Goal: Task Accomplishment & Management: Manage account settings

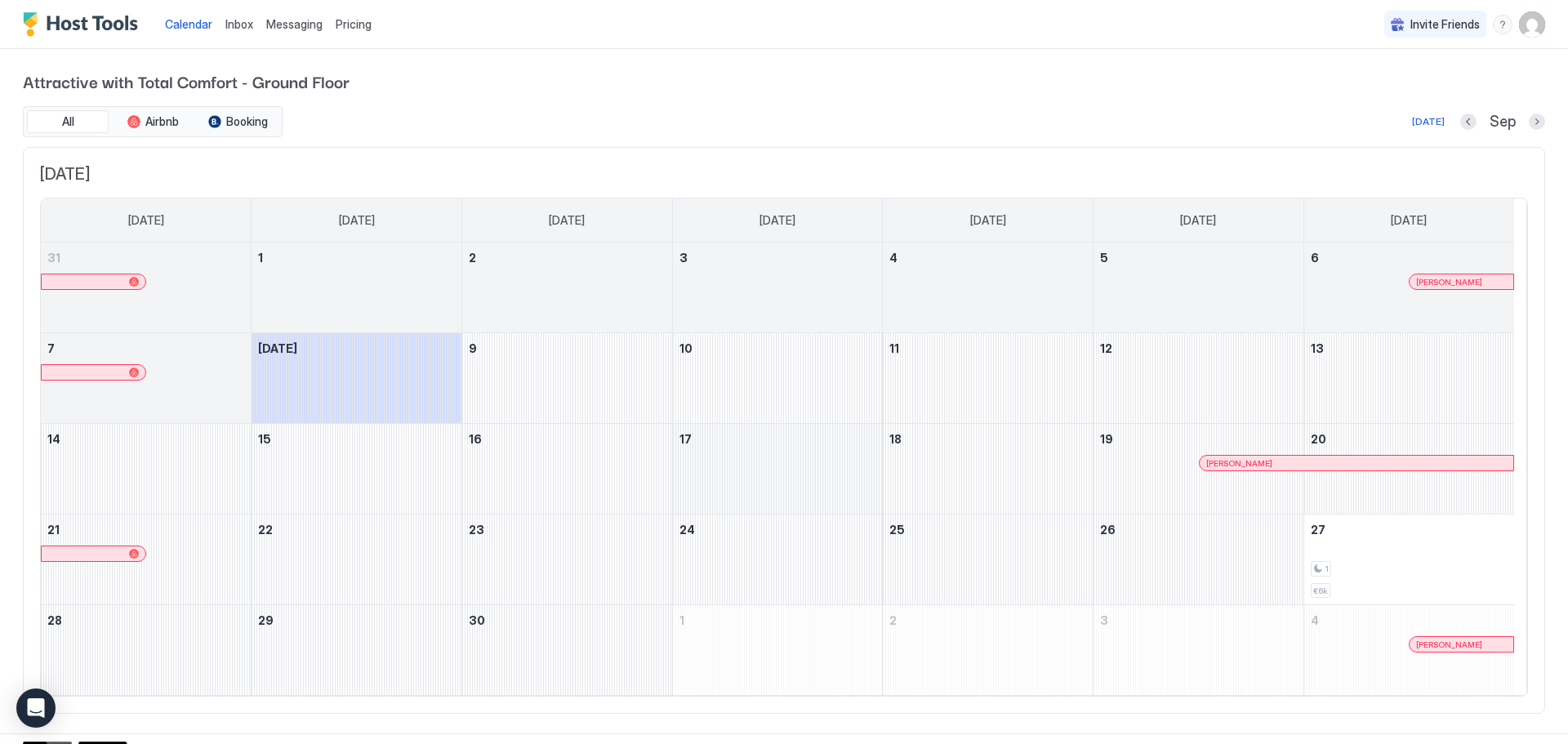
scroll to position [19, 0]
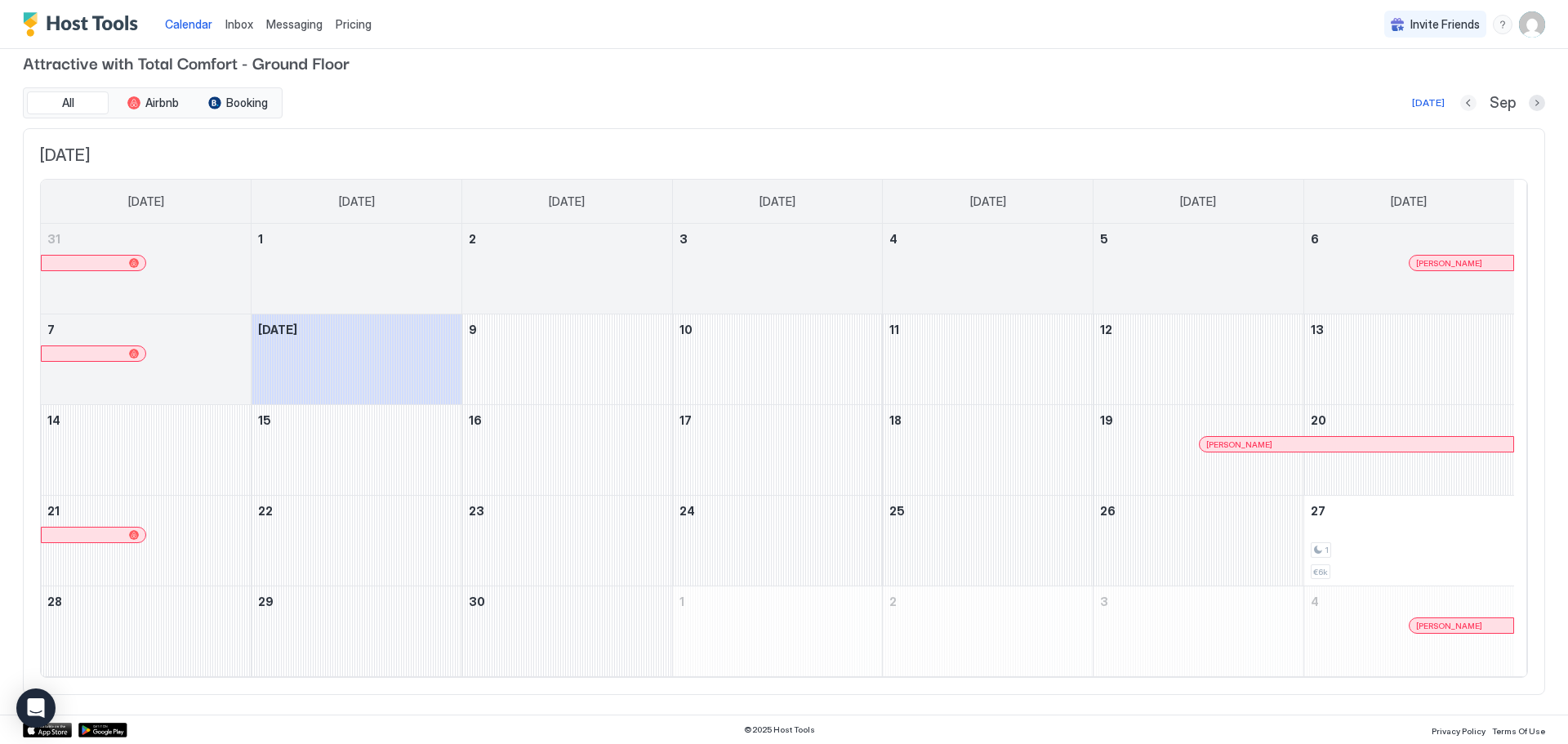
click at [1460, 106] on button "Previous month" at bounding box center [1468, 102] width 17 height 17
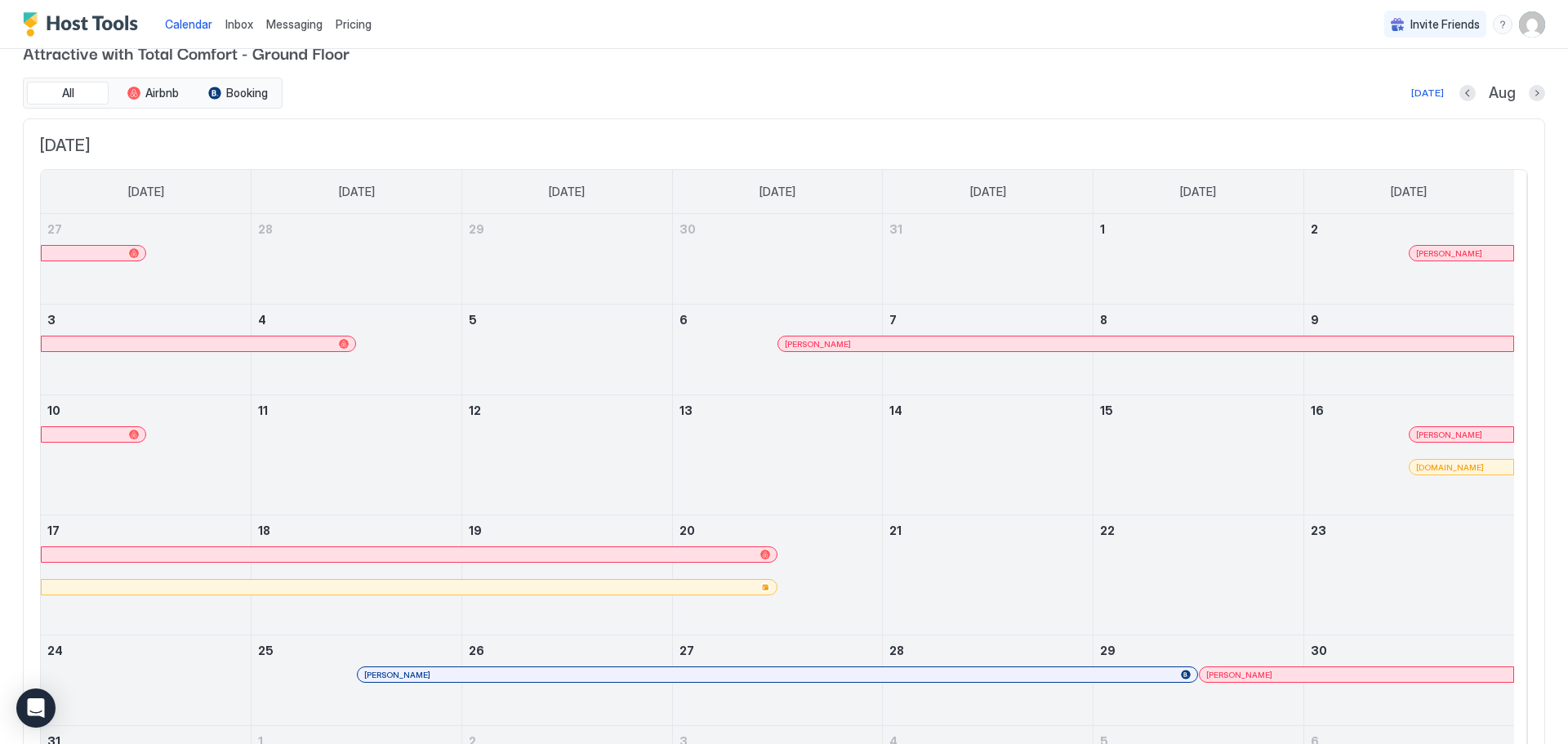
scroll to position [0, 0]
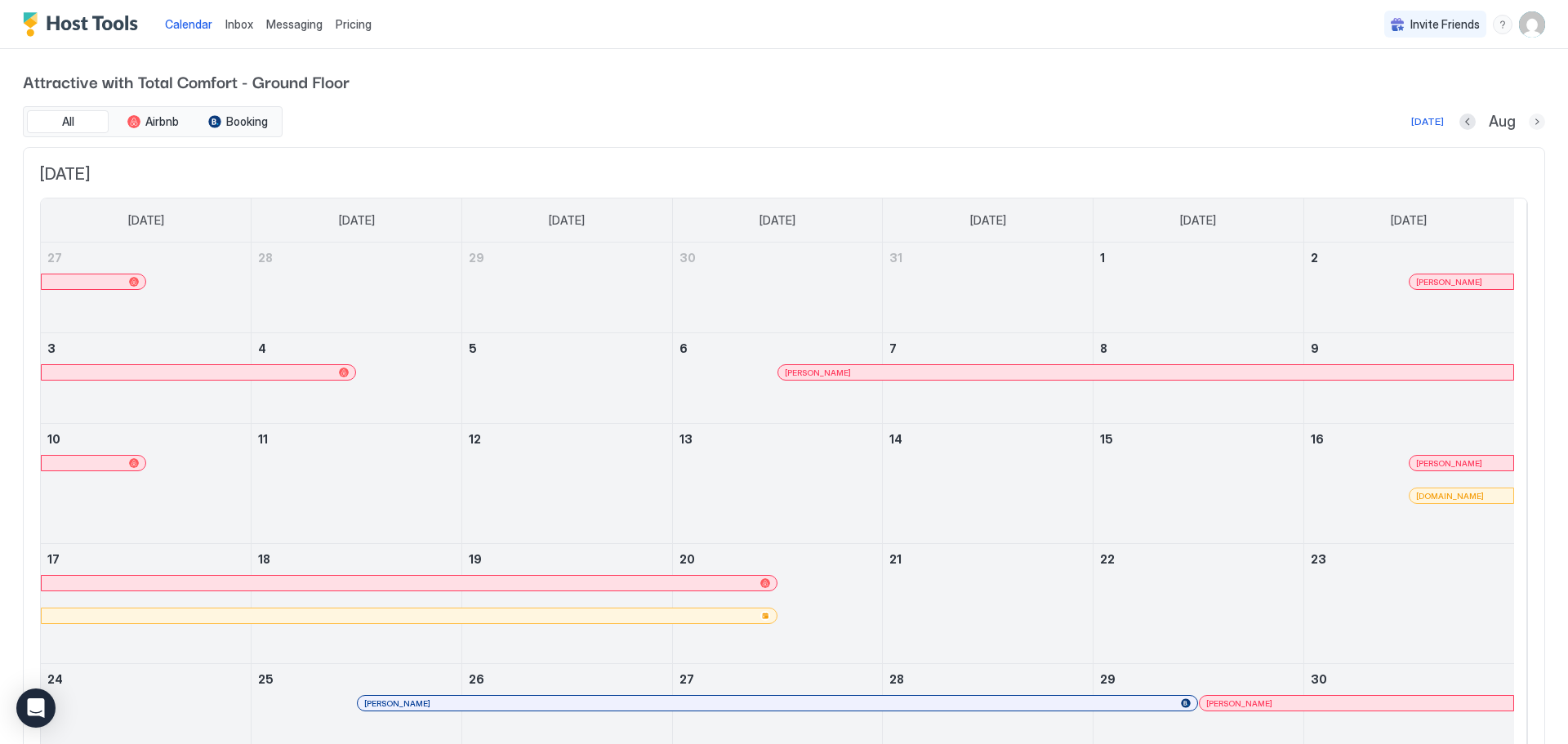
click at [1531, 121] on button "Next month" at bounding box center [1537, 122] width 17 height 17
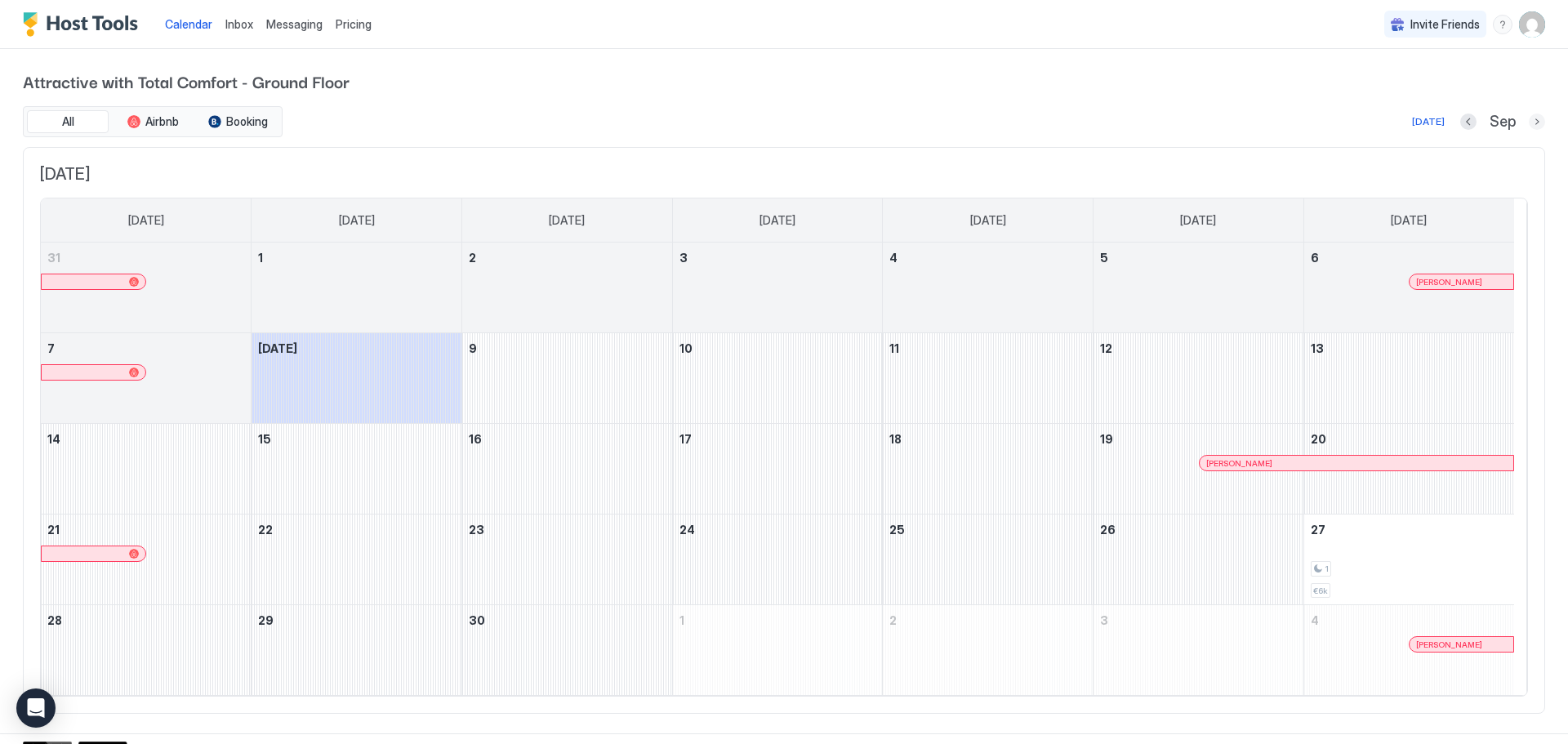
click at [1529, 124] on button "Next month" at bounding box center [1537, 122] width 17 height 17
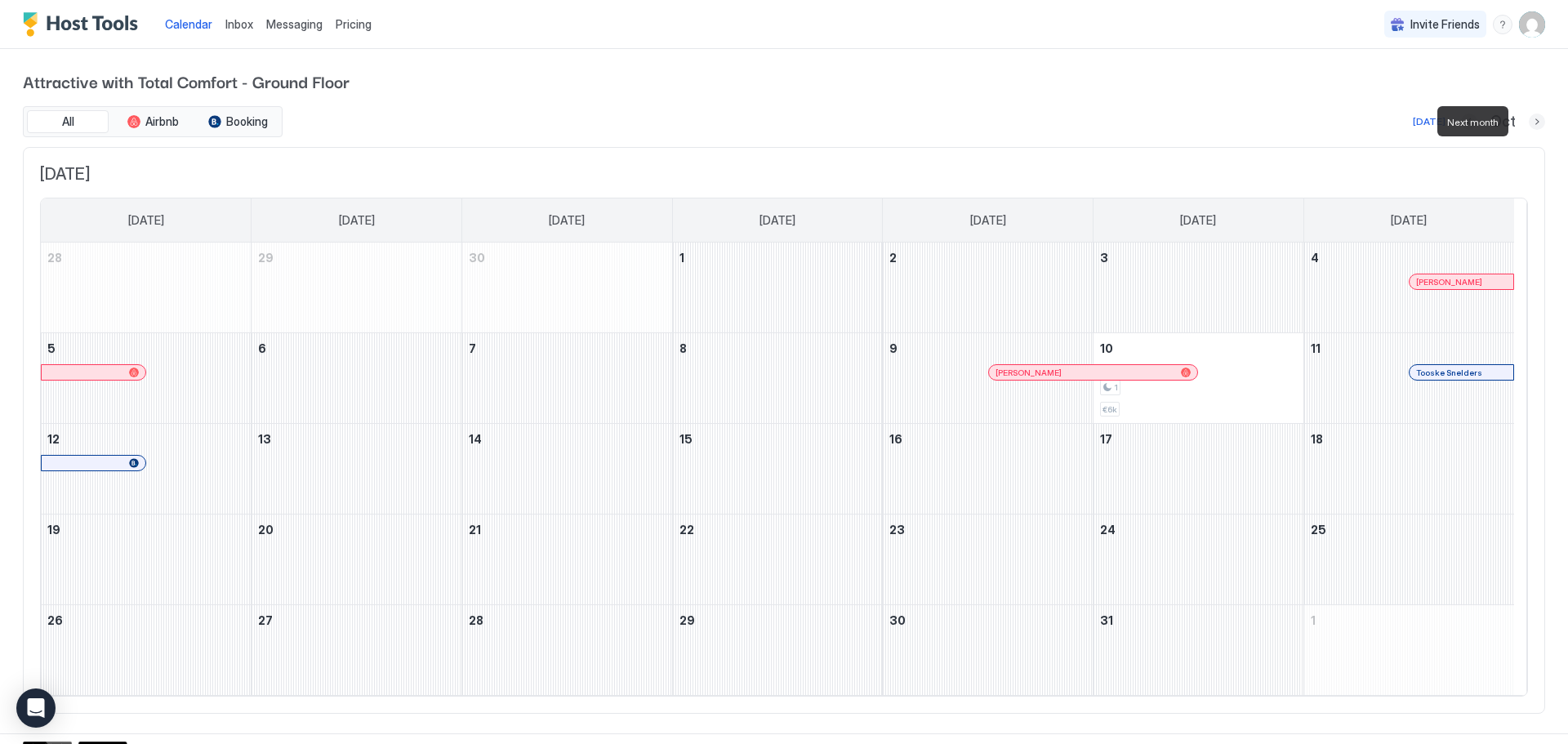
click at [1529, 126] on button "Next month" at bounding box center [1537, 122] width 17 height 17
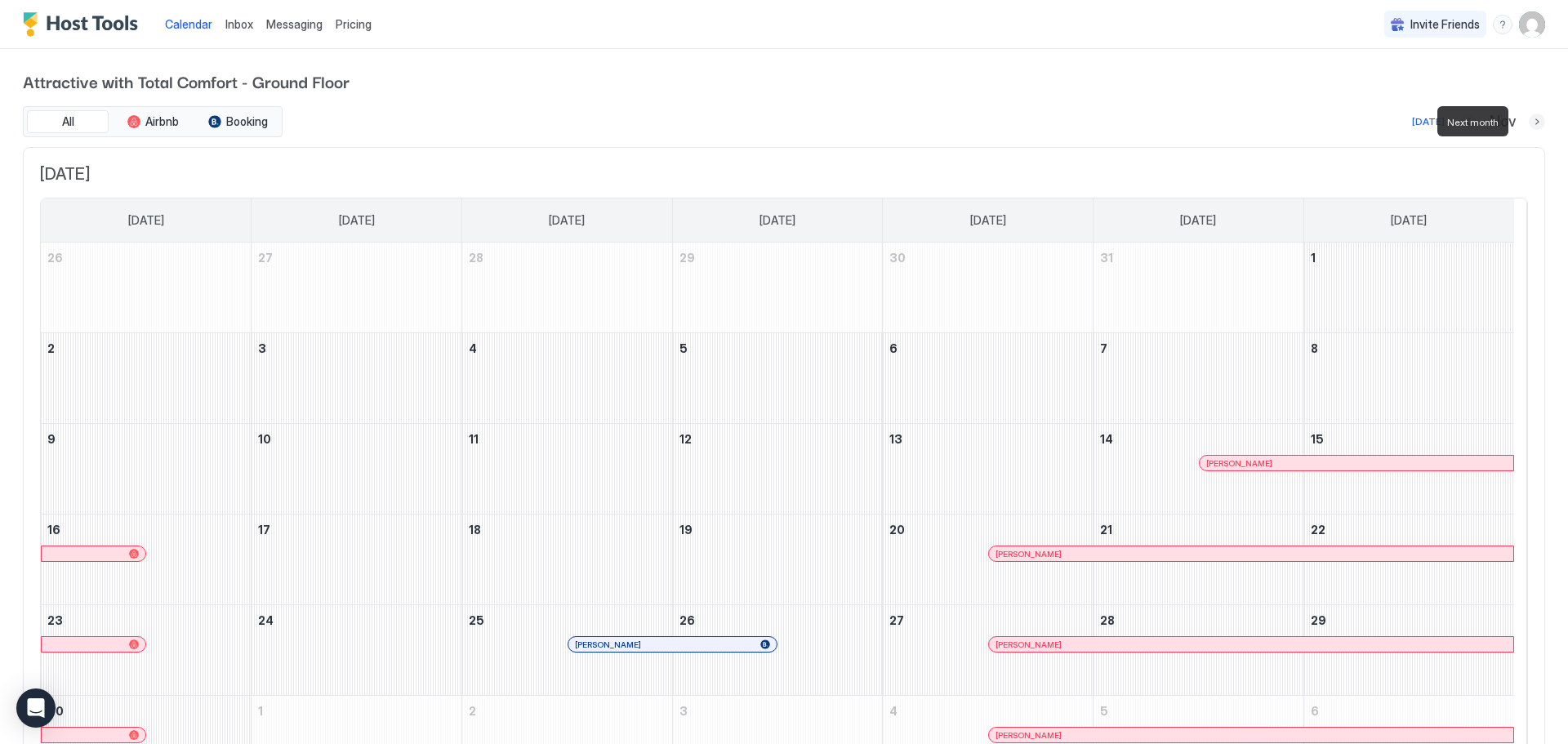
click at [1529, 126] on button "Next month" at bounding box center [1537, 122] width 17 height 17
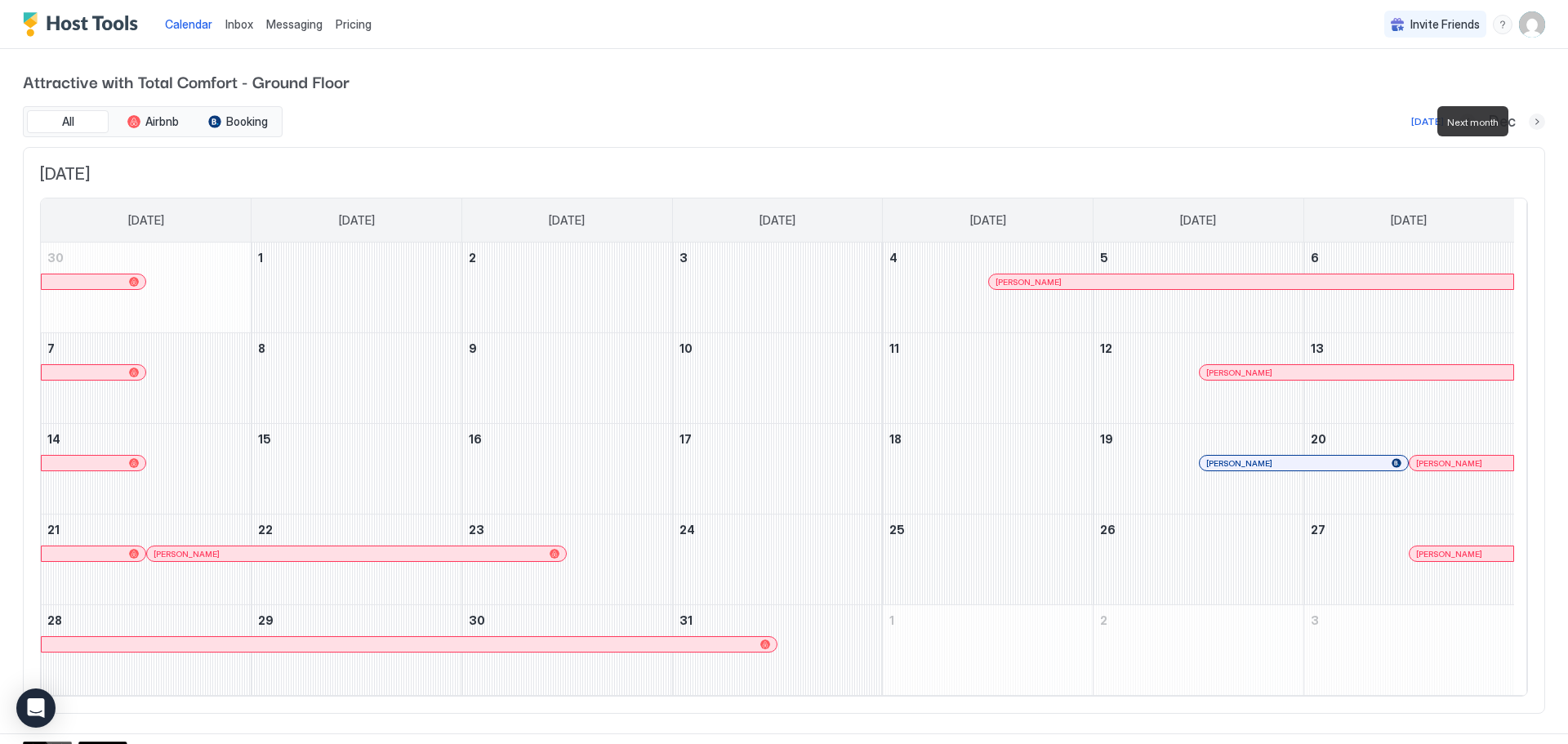
click at [1529, 126] on button "Next month" at bounding box center [1537, 122] width 17 height 17
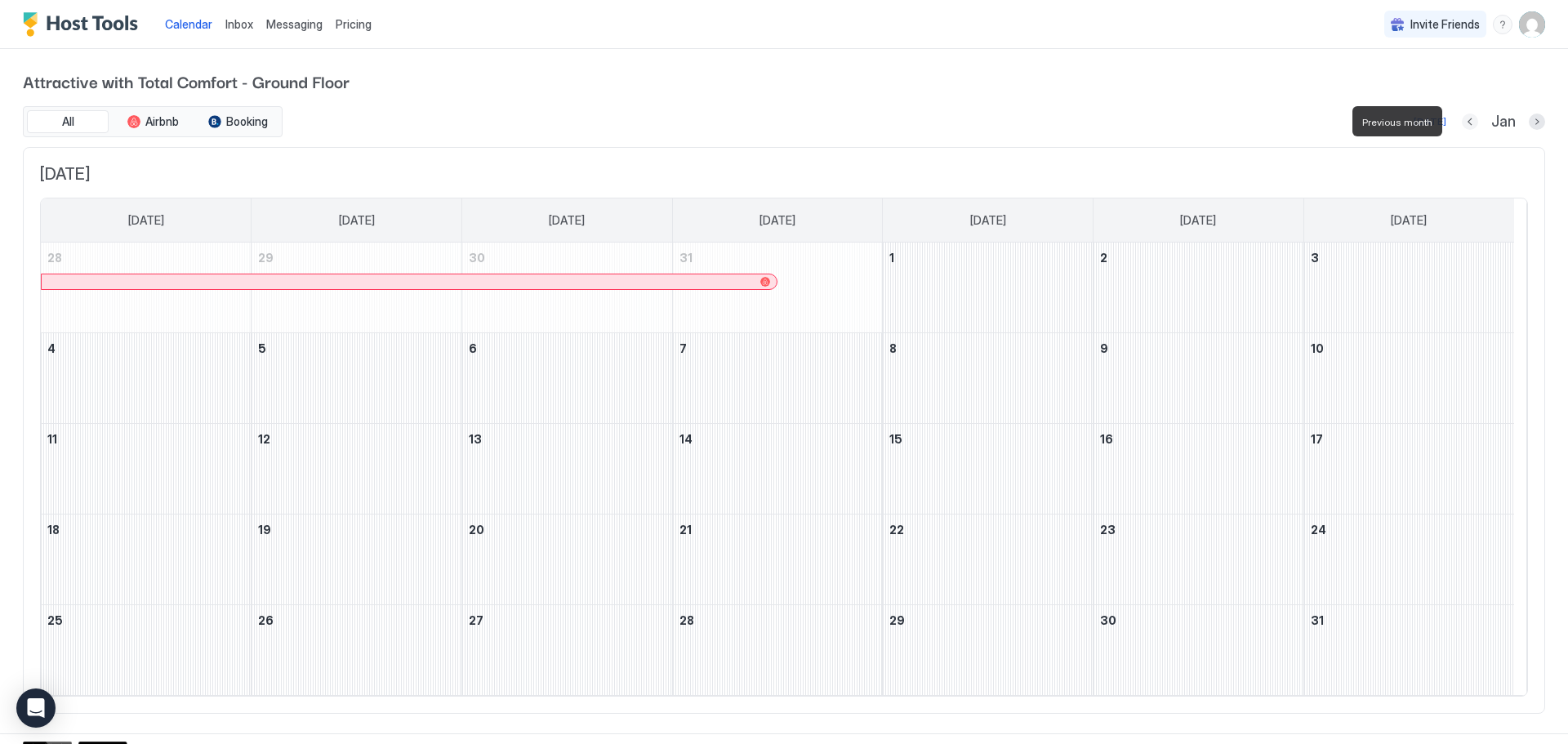
click at [1462, 124] on button "Previous month" at bounding box center [1470, 122] width 17 height 17
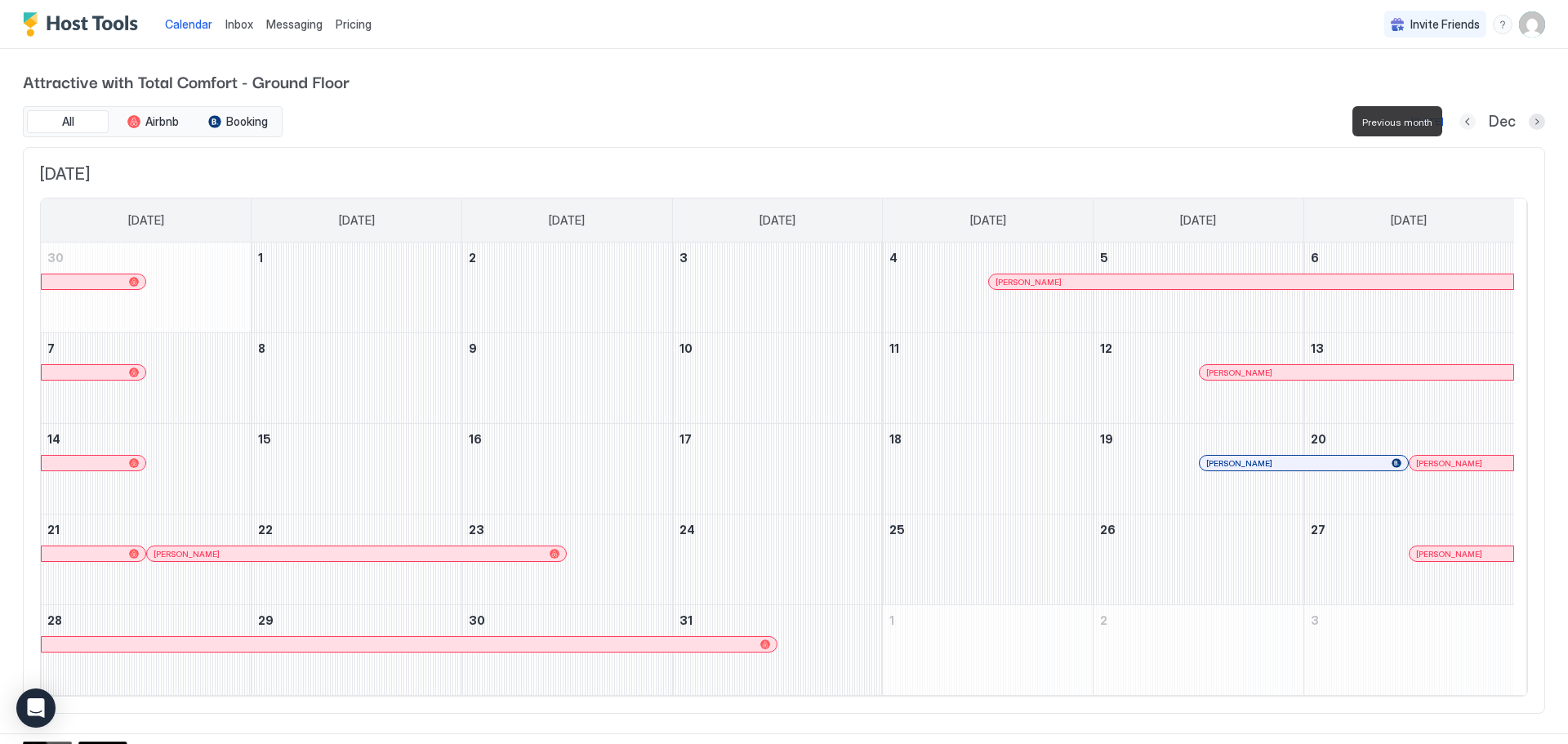
click at [1460, 124] on button "Previous month" at bounding box center [1468, 122] width 17 height 17
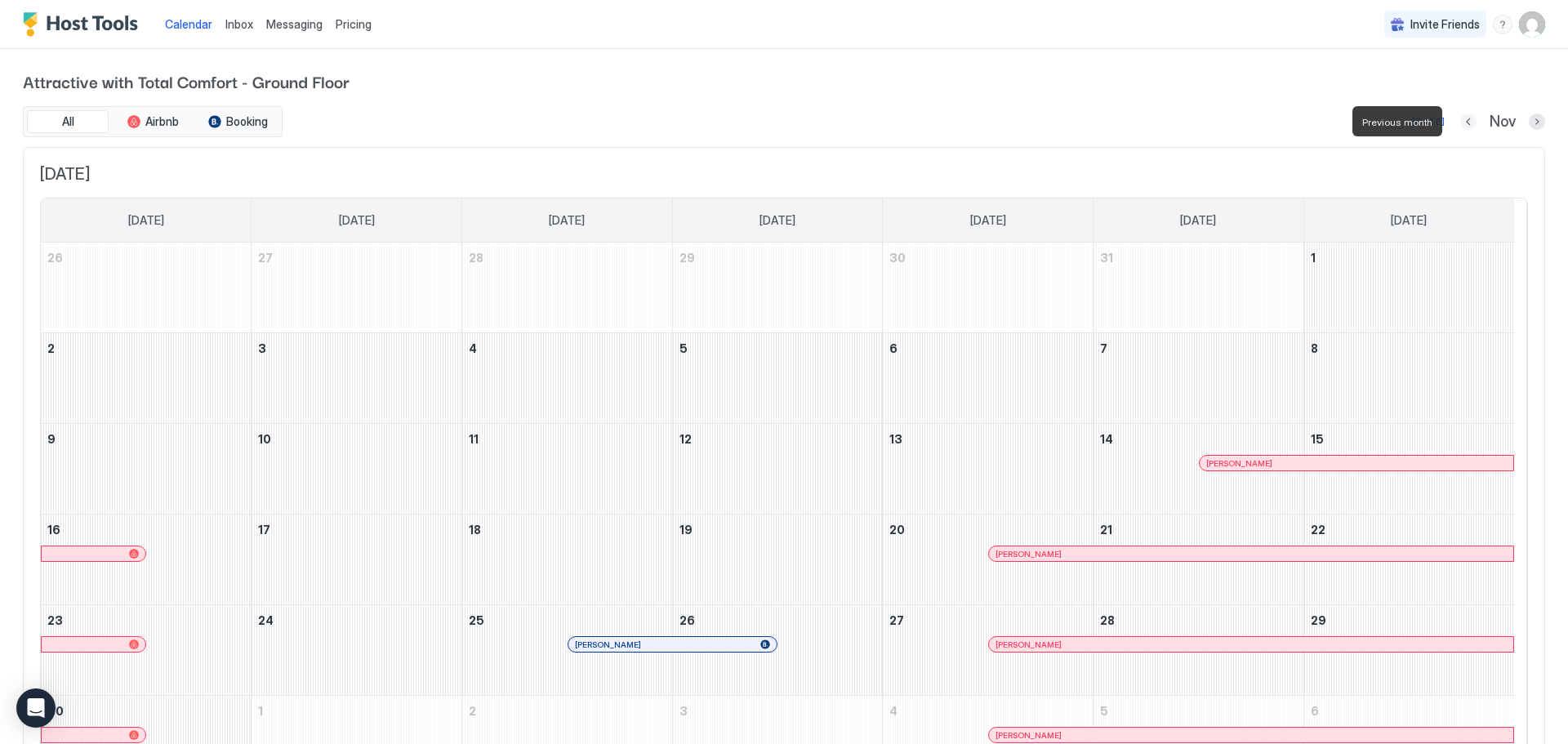
click at [1460, 124] on button "Previous month" at bounding box center [1468, 122] width 17 height 17
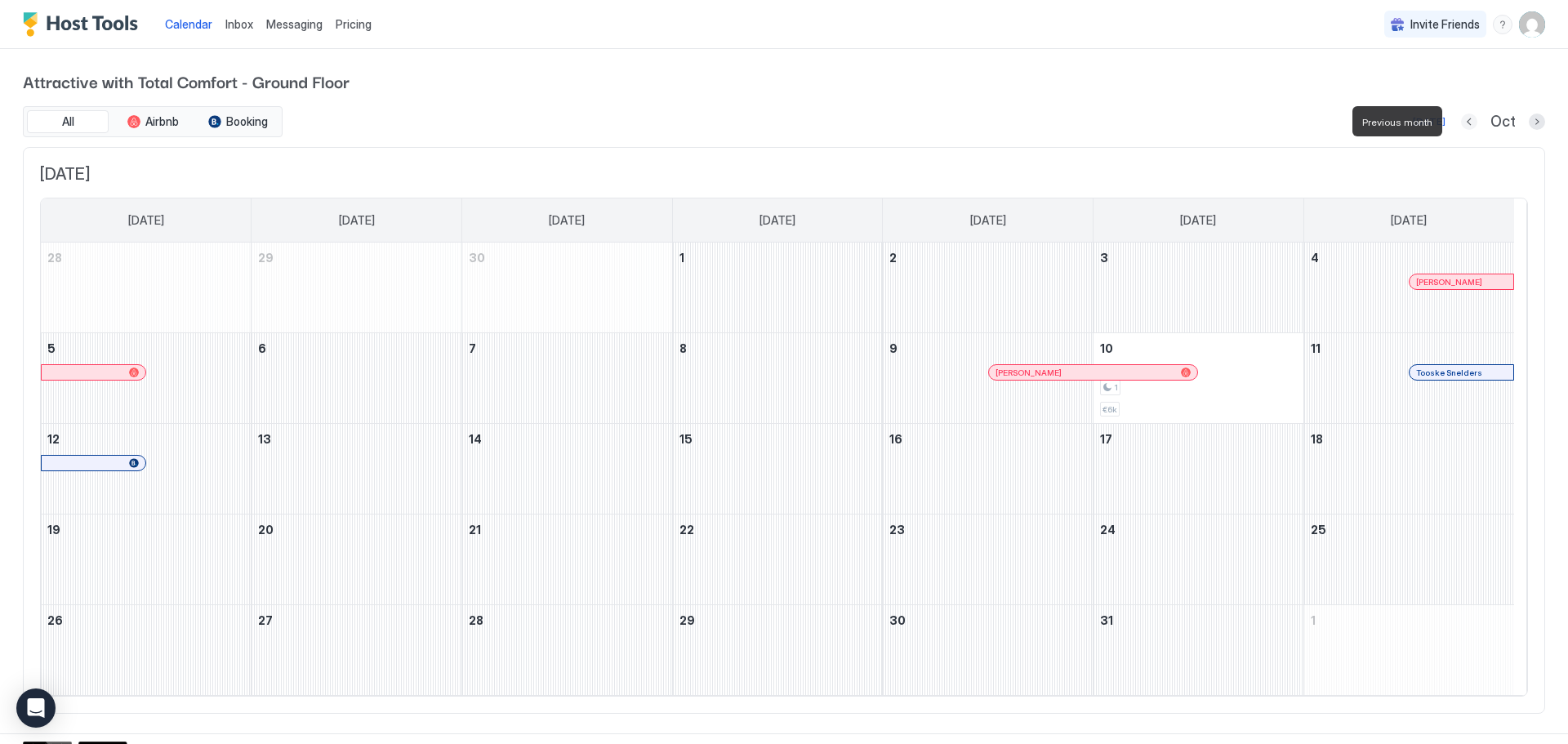
click at [1461, 124] on button "Previous month" at bounding box center [1469, 122] width 17 height 17
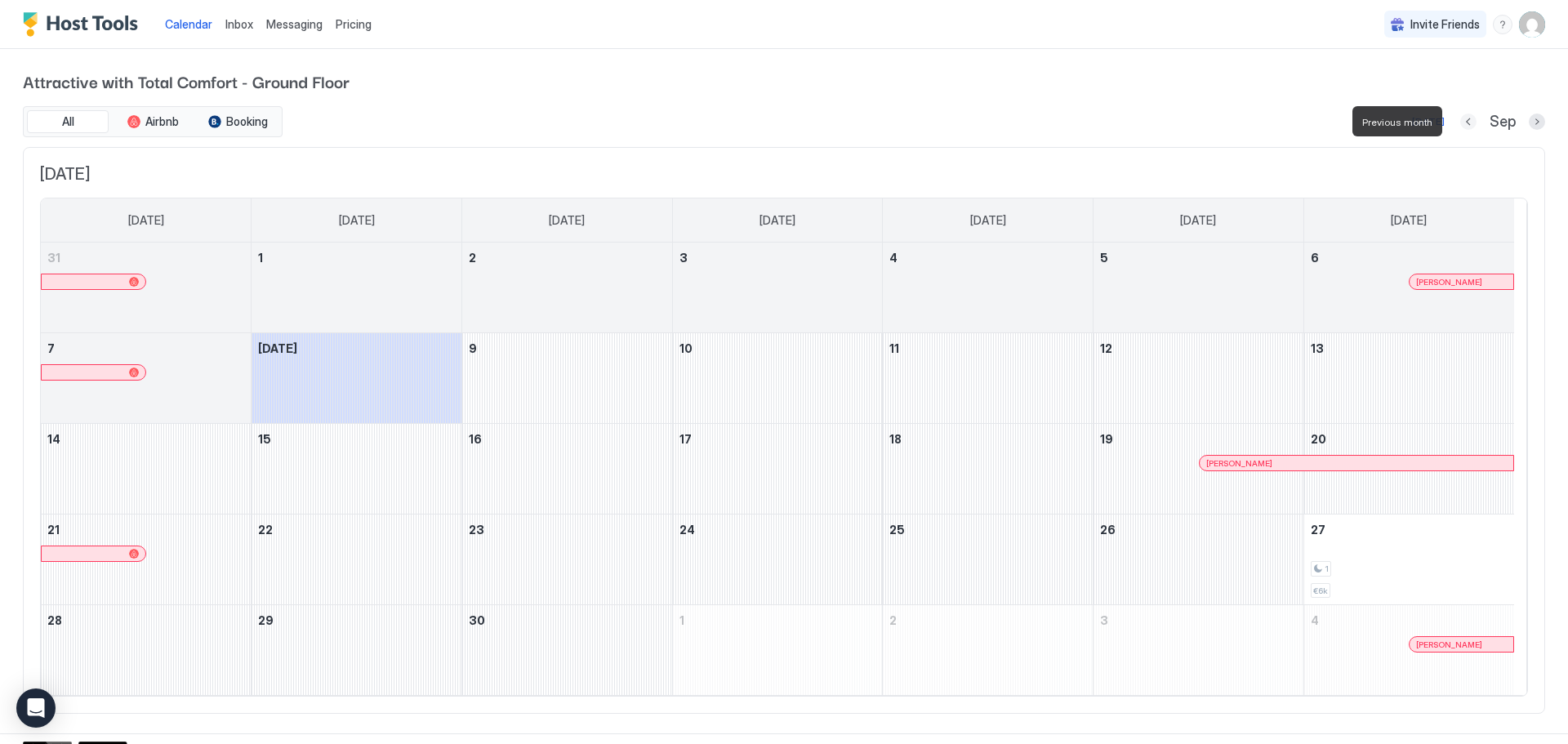
click at [1460, 124] on button "Previous month" at bounding box center [1468, 122] width 17 height 17
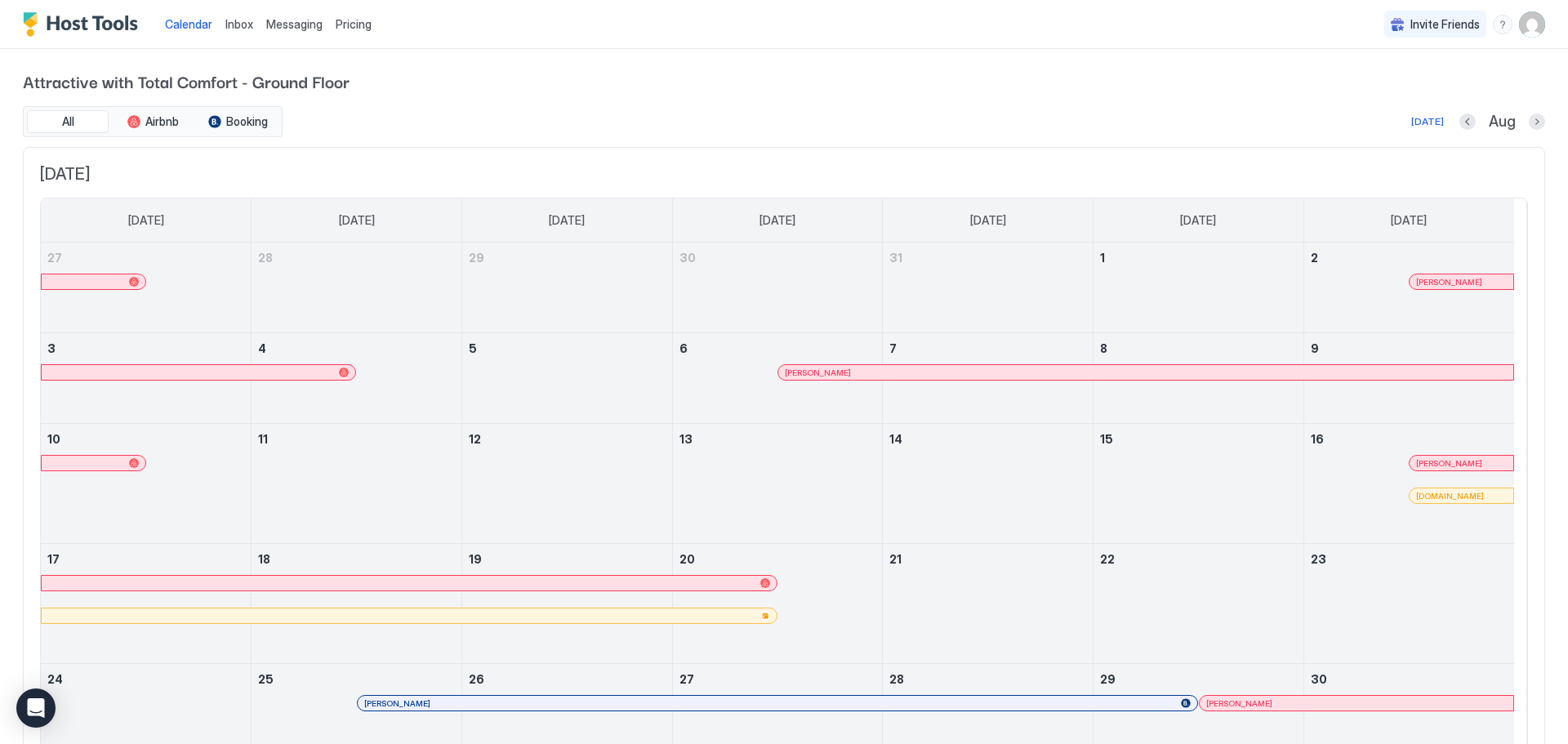
click at [348, 26] on span "Pricing" at bounding box center [353, 24] width 36 height 15
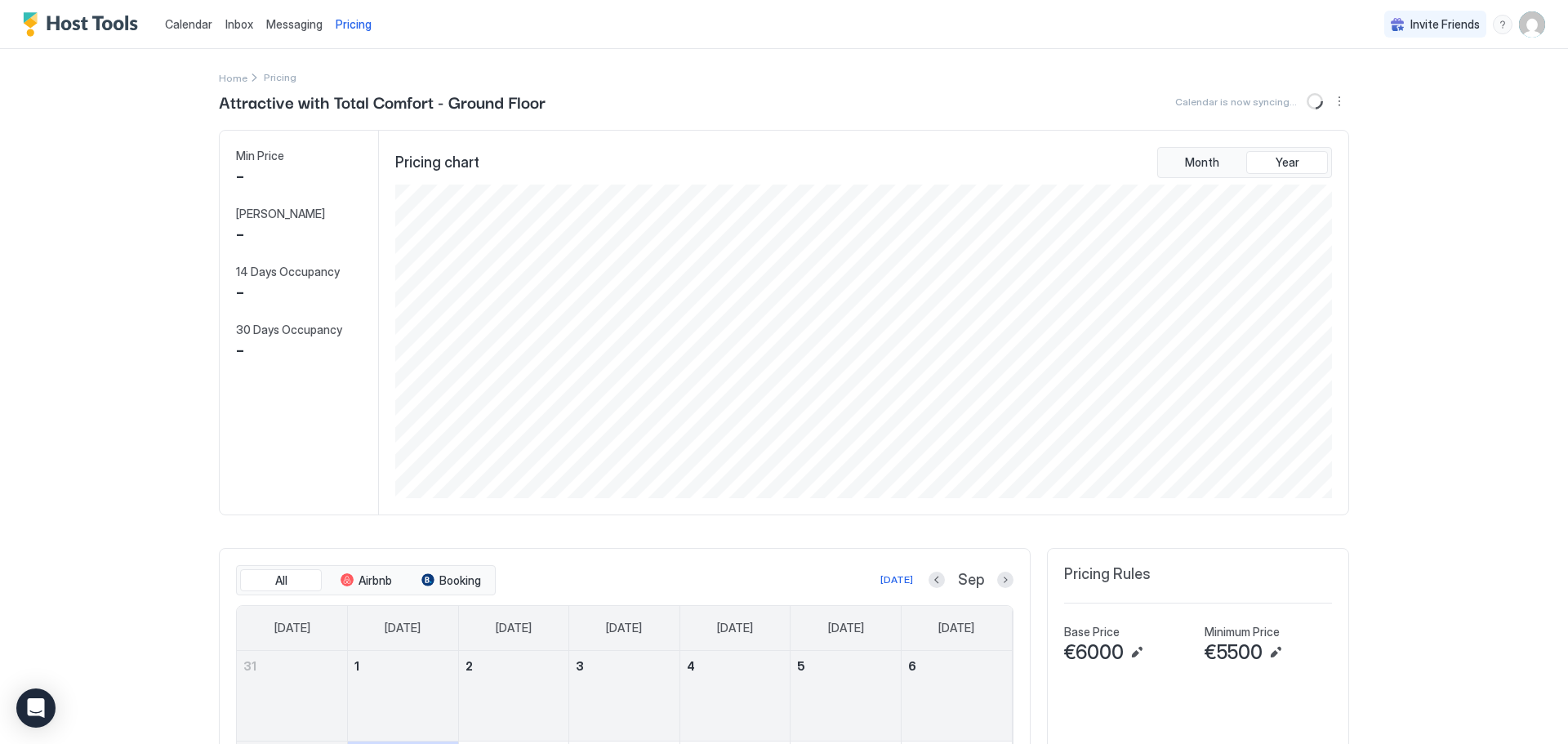
scroll to position [314, 940]
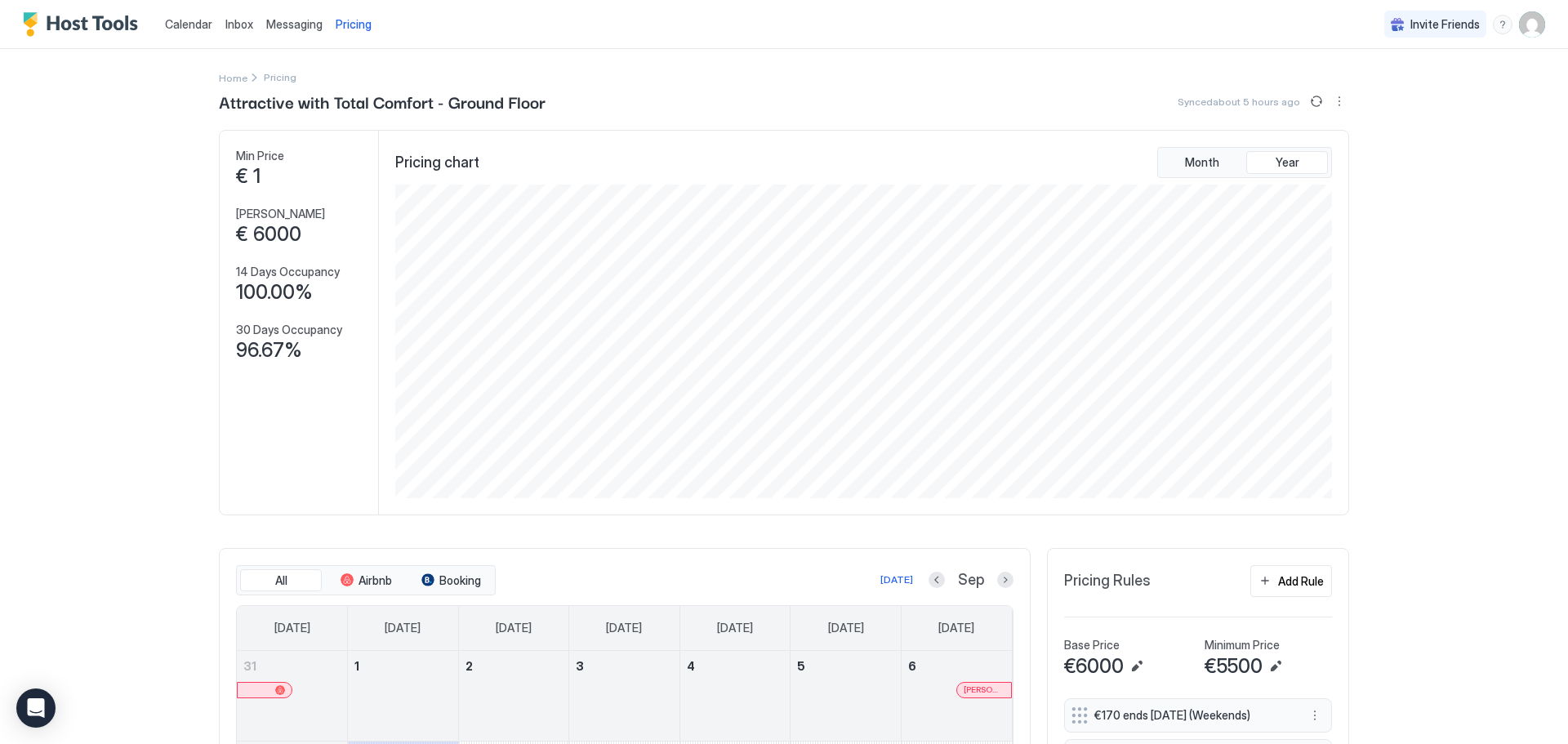
click at [80, 23] on img "Host Tools Logo" at bounding box center [84, 25] width 123 height 25
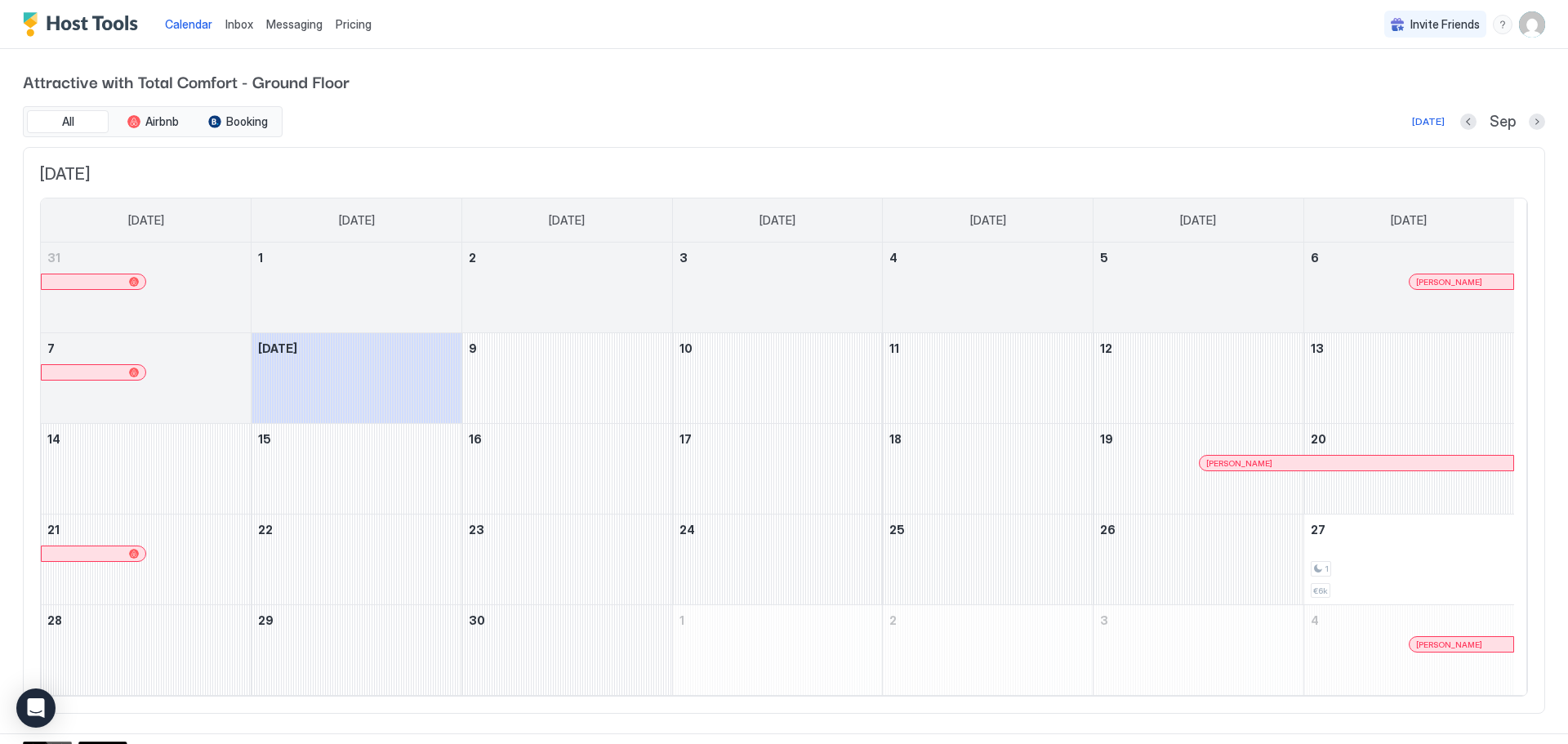
click at [1520, 23] on img "User profile" at bounding box center [1533, 25] width 26 height 26
click at [1386, 86] on span "Settings" at bounding box center [1373, 91] width 44 height 15
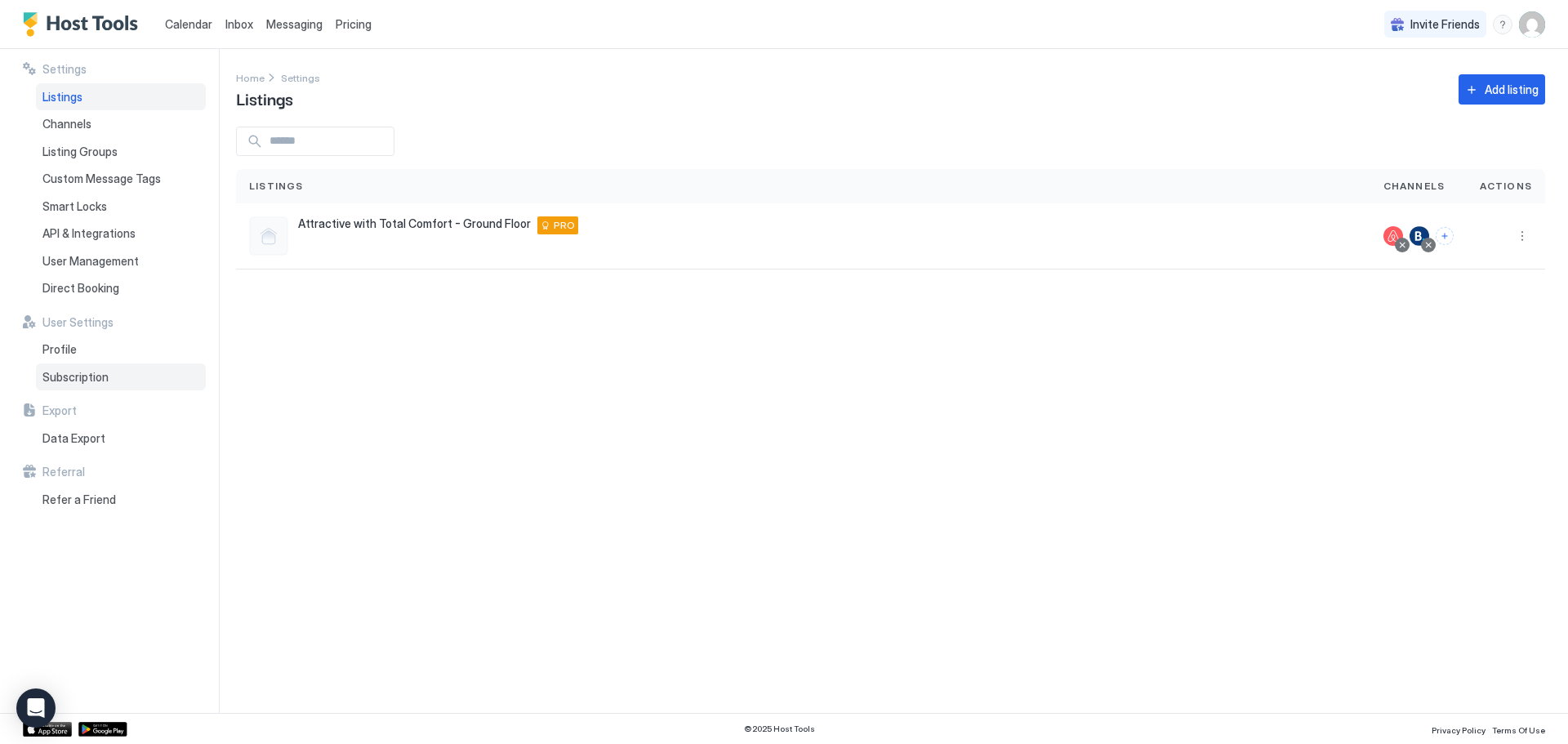
click at [99, 383] on span "Subscription" at bounding box center [75, 377] width 66 height 15
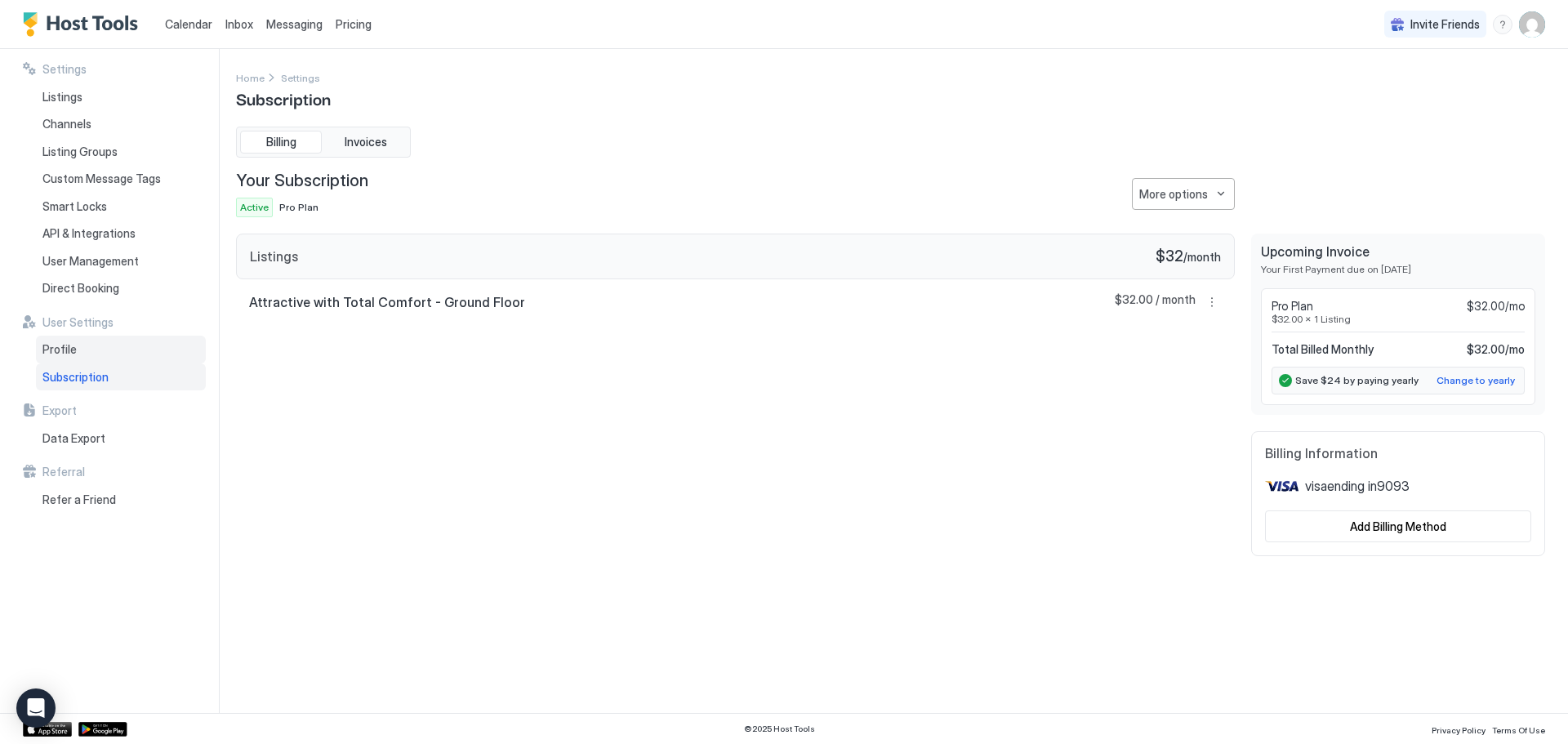
click at [64, 346] on span "Profile" at bounding box center [59, 349] width 34 height 15
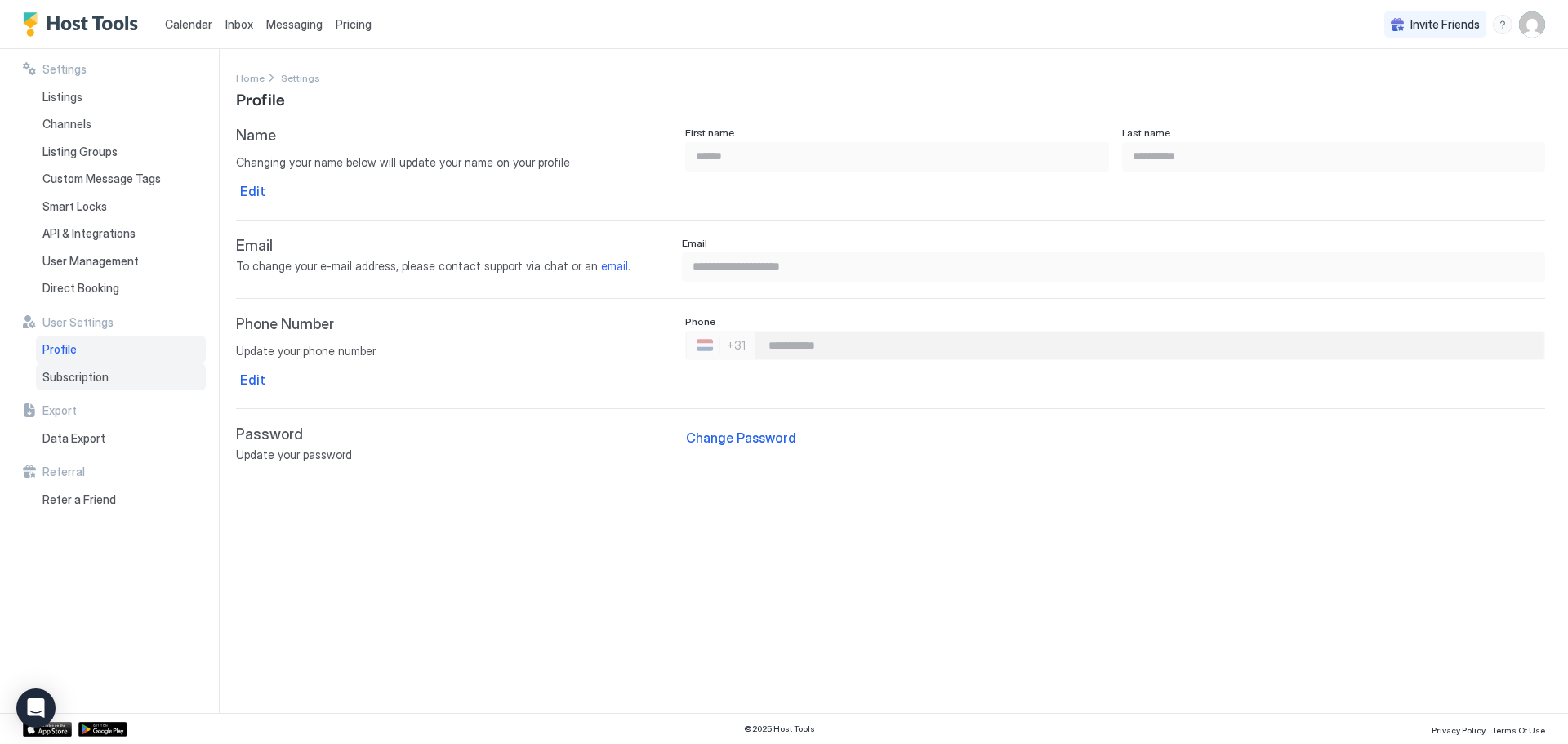
click at [84, 377] on span "Subscription" at bounding box center [75, 377] width 66 height 15
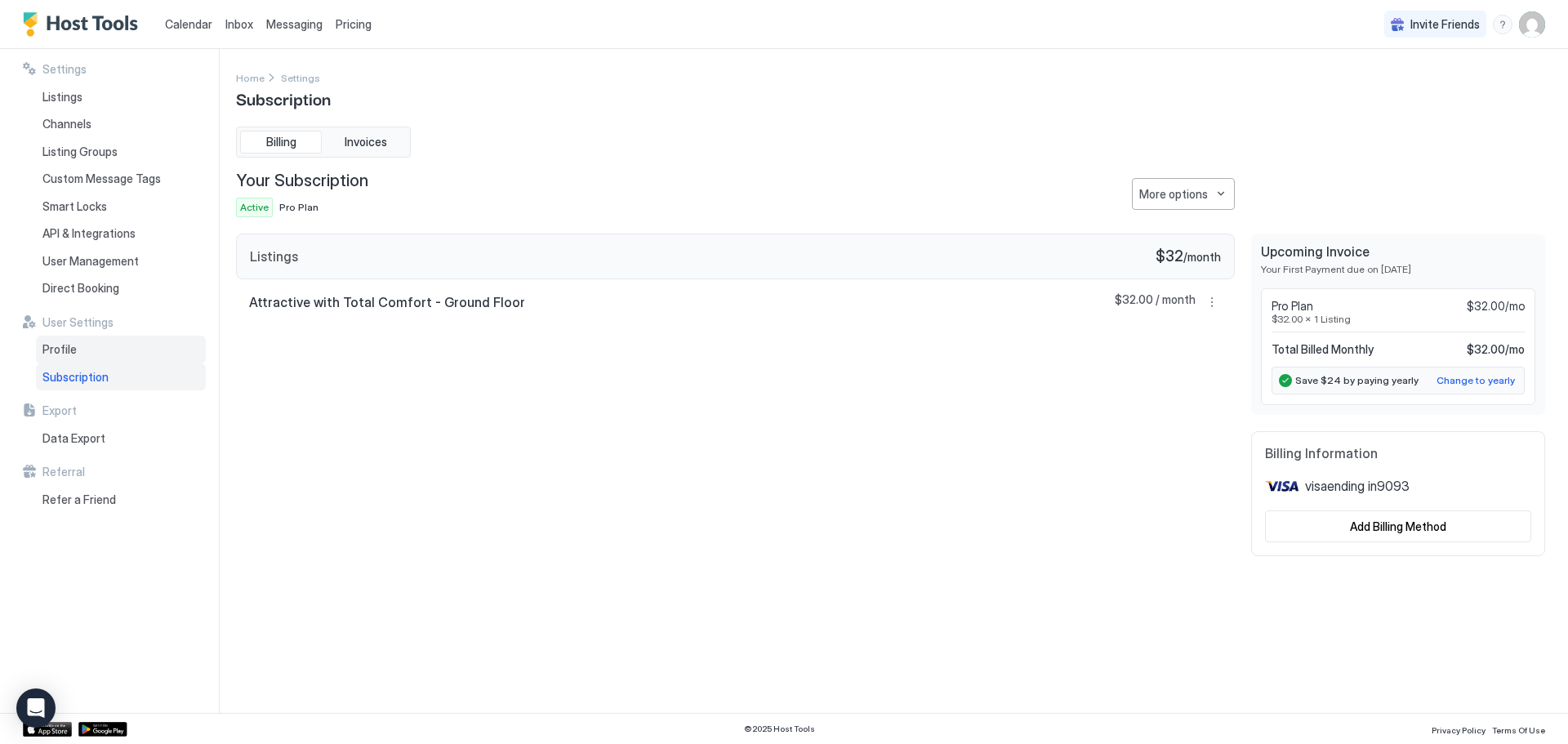
click at [60, 341] on div "Profile" at bounding box center [121, 350] width 170 height 28
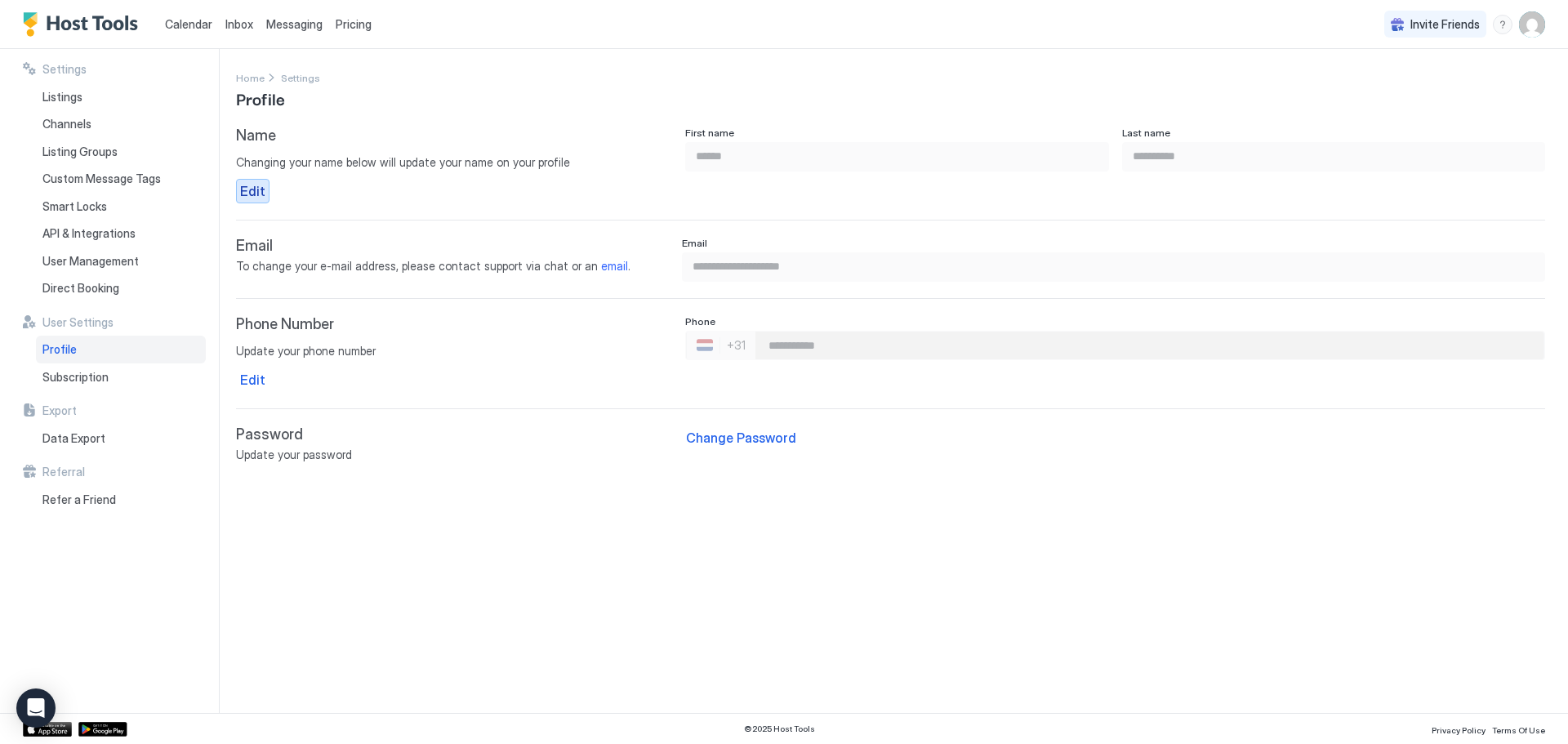
click at [253, 191] on div "Edit" at bounding box center [252, 191] width 26 height 19
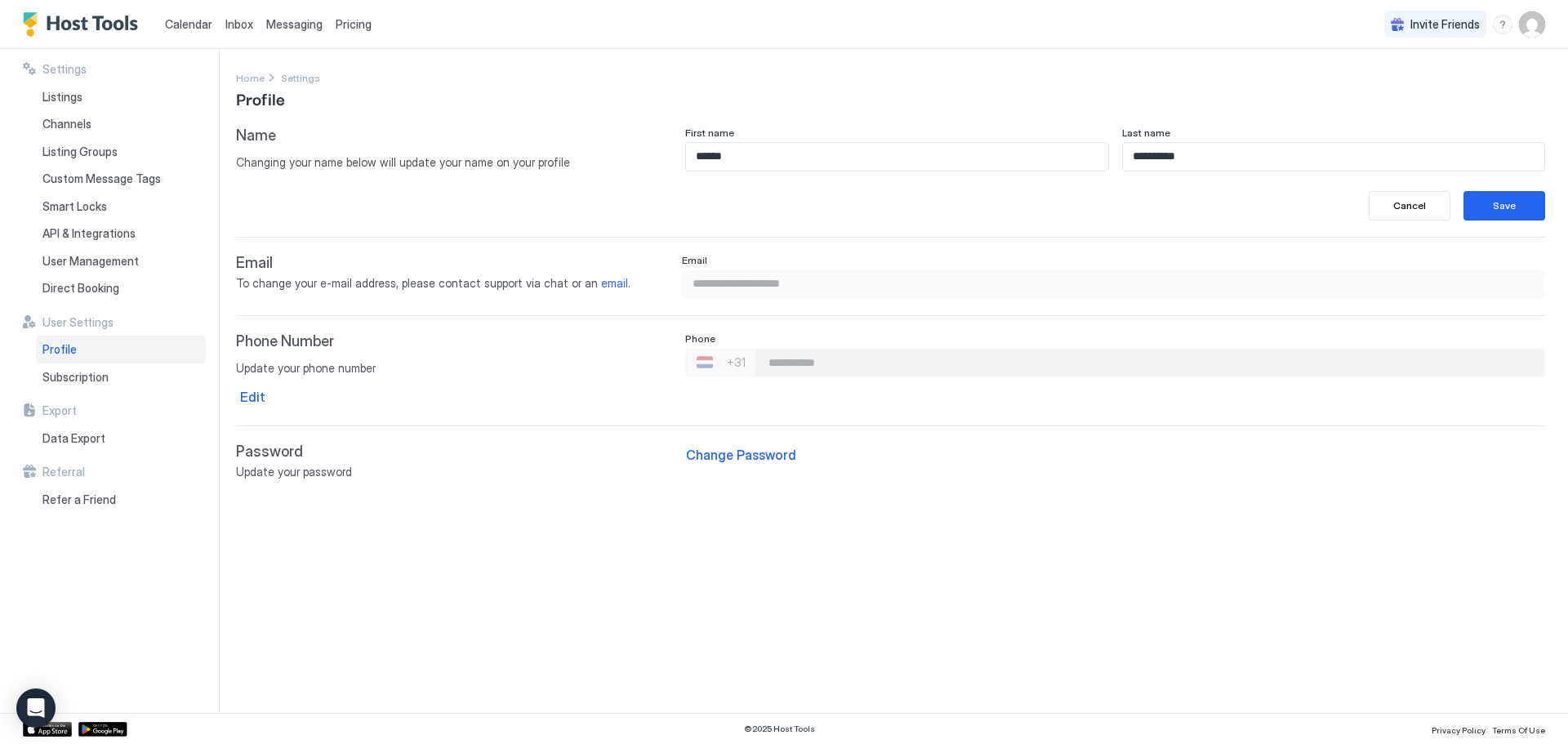
click at [387, 199] on div "Name Changing your name below will update your name on your profile" at bounding box center [454, 174] width 436 height 94
